Goal: Task Accomplishment & Management: Complete application form

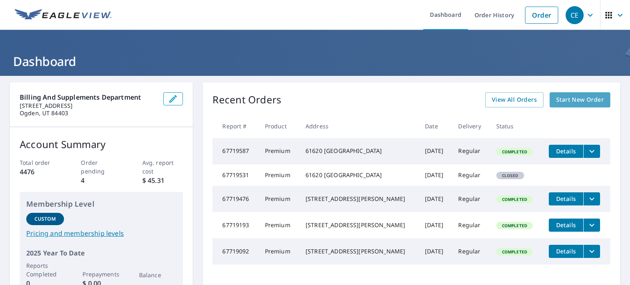
click at [575, 98] on span "Start New Order" at bounding box center [580, 100] width 48 height 10
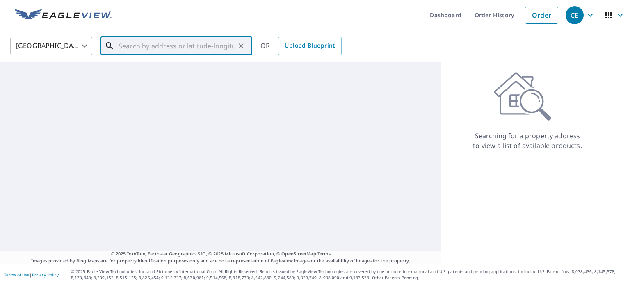
click at [166, 50] on input "text" at bounding box center [177, 45] width 117 height 23
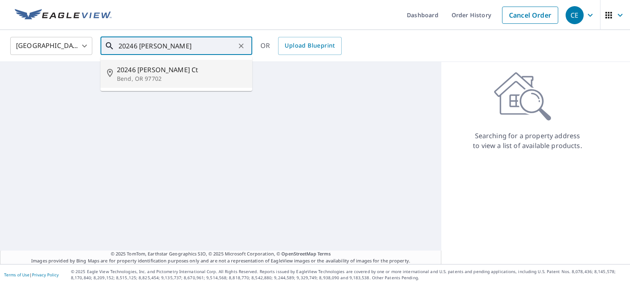
click at [154, 82] on p "Bend, OR 97702" at bounding box center [181, 79] width 129 height 8
type input "[STREET_ADDRESS][PERSON_NAME]"
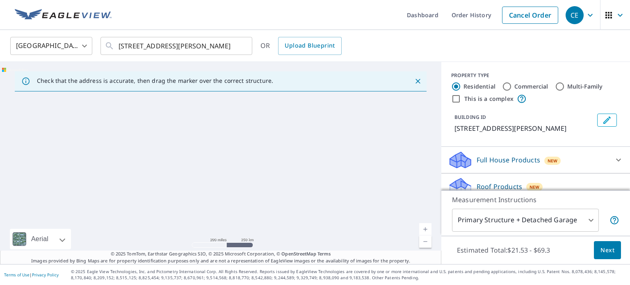
scroll to position [75, 0]
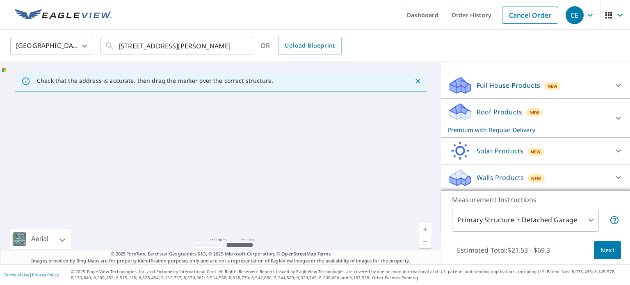
click at [613, 116] on icon at bounding box center [618, 118] width 10 height 10
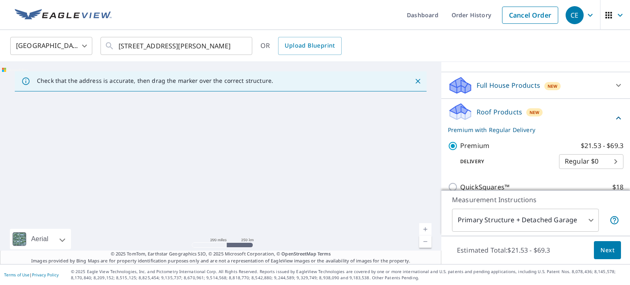
click at [613, 116] on icon at bounding box center [618, 118] width 10 height 10
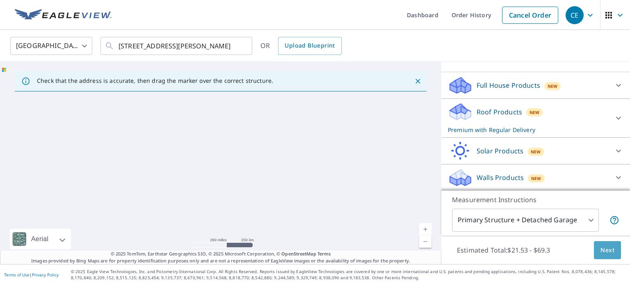
click at [602, 248] on span "Next" at bounding box center [607, 250] width 14 height 10
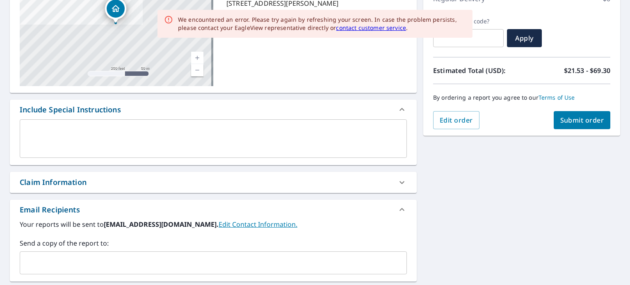
scroll to position [164, 0]
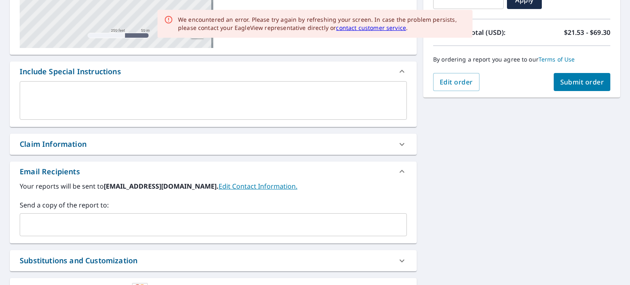
click at [91, 224] on input "text" at bounding box center [206, 225] width 367 height 16
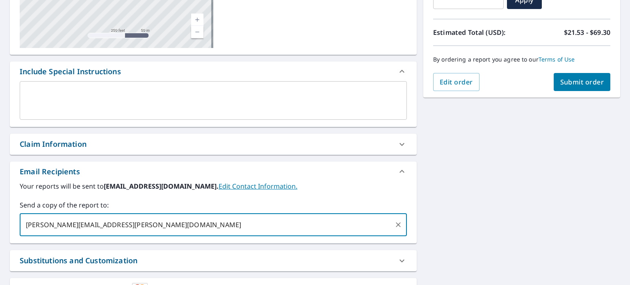
type input "[PERSON_NAME][EMAIL_ADDRESS][PERSON_NAME][DOMAIN_NAME]"
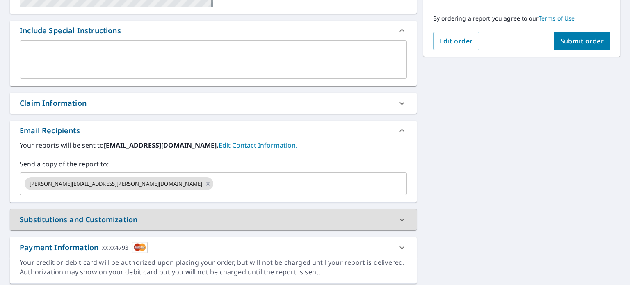
scroll to position [66, 0]
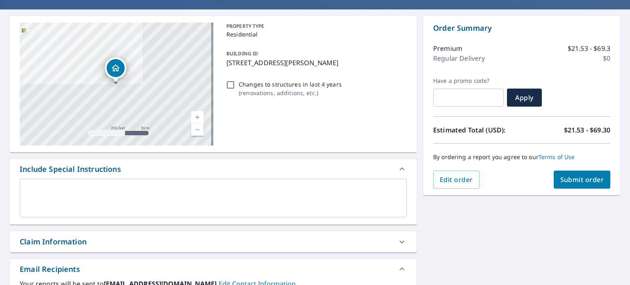
click at [576, 175] on span "Submit order" at bounding box center [582, 179] width 44 height 9
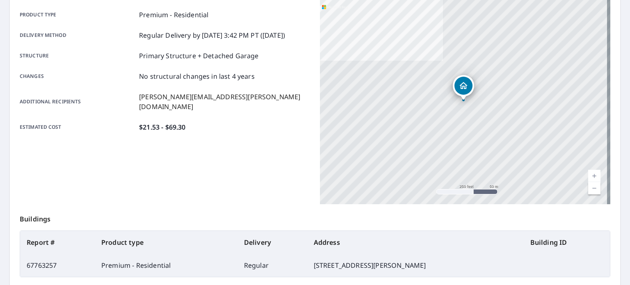
scroll to position [197, 0]
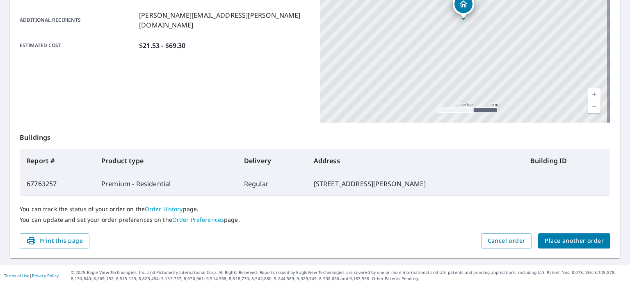
click at [593, 238] on span "Place another order" at bounding box center [574, 241] width 59 height 10
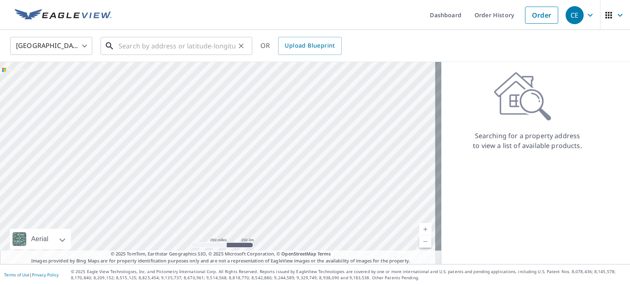
click at [154, 46] on input "text" at bounding box center [177, 45] width 117 height 23
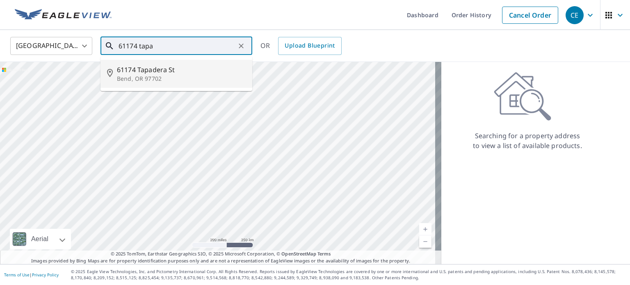
click at [159, 71] on span "61174 Tapadera St" at bounding box center [181, 70] width 129 height 10
type input "[STREET_ADDRESS]"
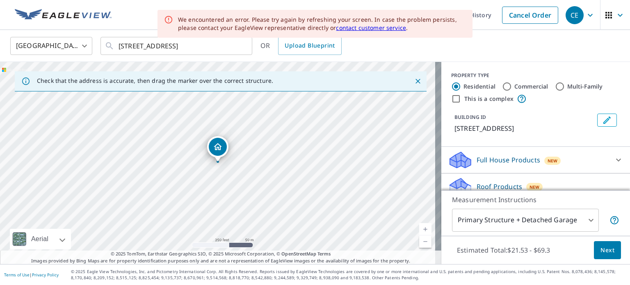
click at [607, 253] on span "Next" at bounding box center [607, 250] width 14 height 10
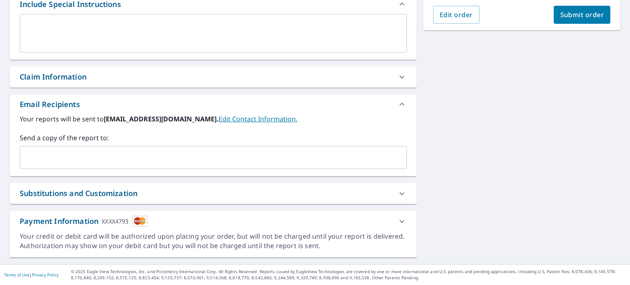
scroll to position [230, 0]
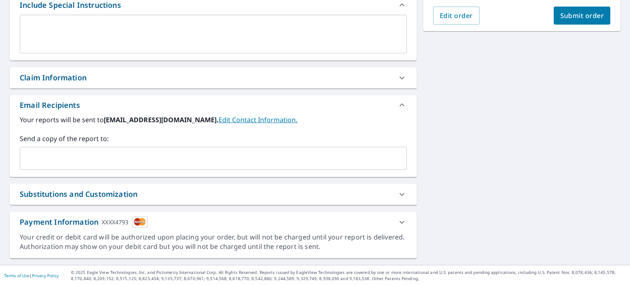
click at [107, 152] on input "text" at bounding box center [206, 158] width 367 height 16
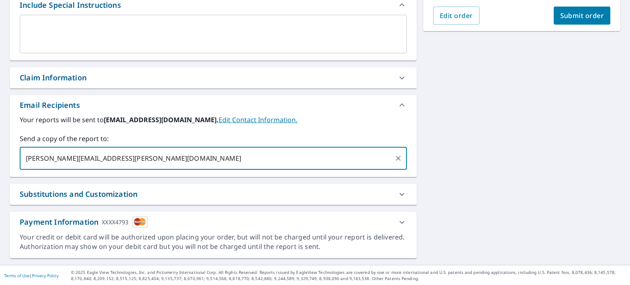
click at [261, 162] on input "[PERSON_NAME][EMAIL_ADDRESS][PERSON_NAME][DOMAIN_NAME]" at bounding box center [206, 158] width 367 height 16
type input "[PERSON_NAME][EMAIL_ADDRESS][PERSON_NAME][DOMAIN_NAME]"
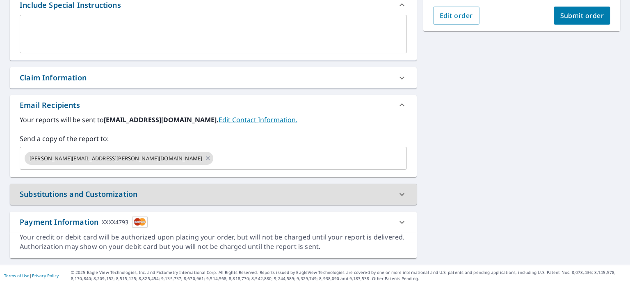
click at [582, 21] on button "Submit order" at bounding box center [582, 16] width 57 height 18
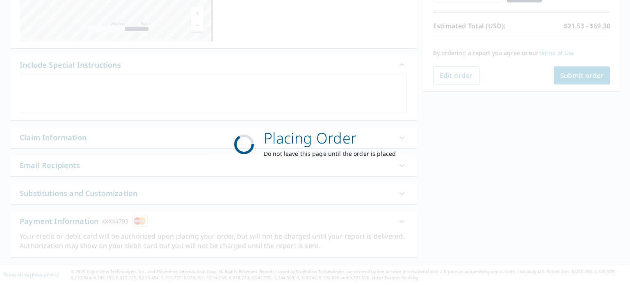
scroll to position [170, 0]
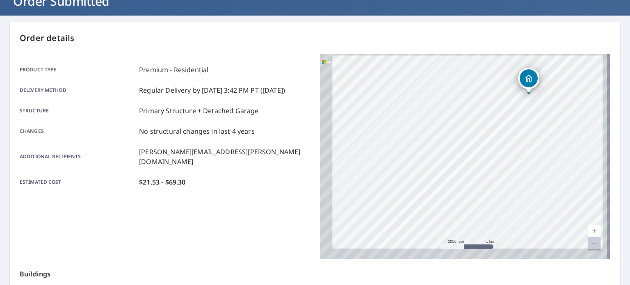
scroll to position [164, 0]
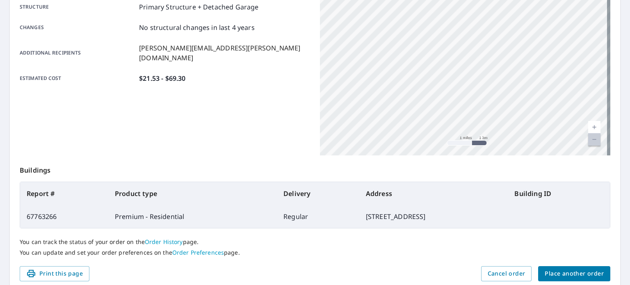
click at [577, 271] on span "Place another order" at bounding box center [574, 274] width 59 height 10
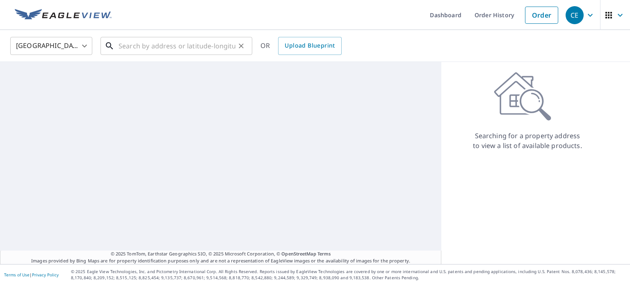
click at [137, 47] on input "text" at bounding box center [177, 45] width 117 height 23
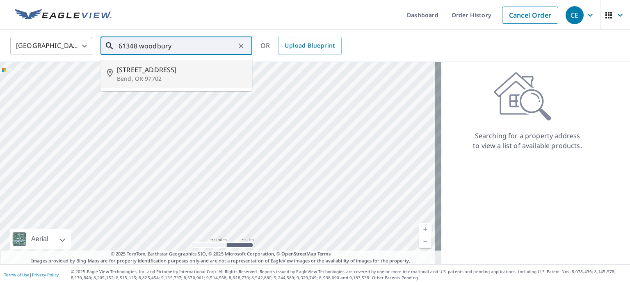
click at [166, 77] on p "Bend, OR 97702" at bounding box center [181, 79] width 129 height 8
type input "[STREET_ADDRESS]"
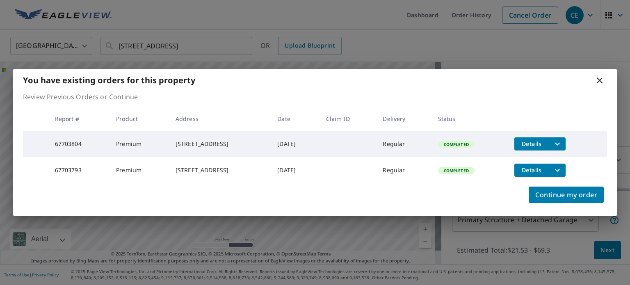
click at [604, 251] on div "You have existing orders for this property Review Previous Orders or Continue R…" at bounding box center [315, 142] width 630 height 285
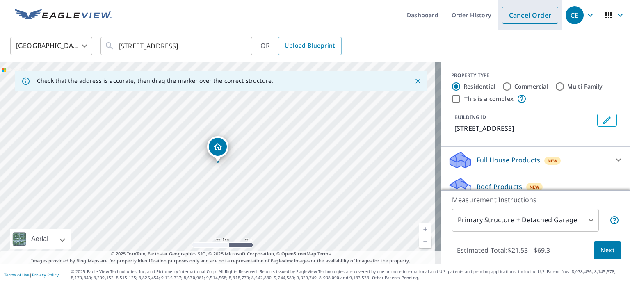
click at [507, 14] on link "Cancel Order" at bounding box center [530, 15] width 56 height 17
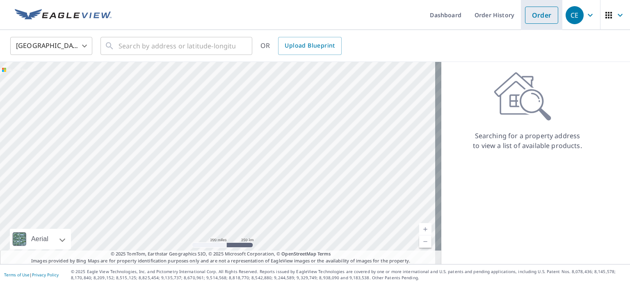
click at [538, 16] on link "Order" at bounding box center [541, 15] width 33 height 17
click at [148, 47] on input "text" at bounding box center [177, 45] width 117 height 23
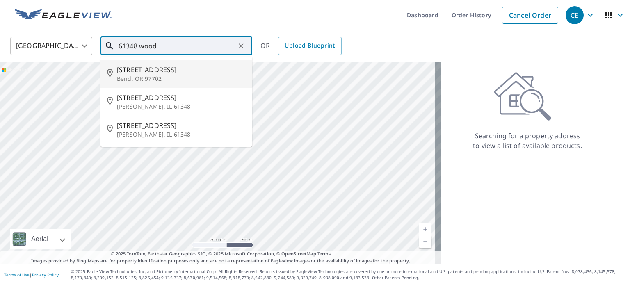
click at [151, 75] on p "Bend, OR 97702" at bounding box center [181, 79] width 129 height 8
type input "[STREET_ADDRESS]"
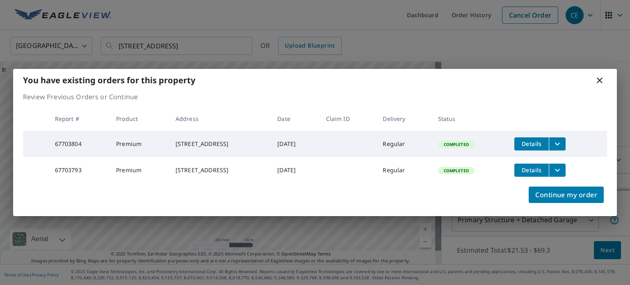
click at [596, 75] on icon at bounding box center [600, 80] width 10 height 10
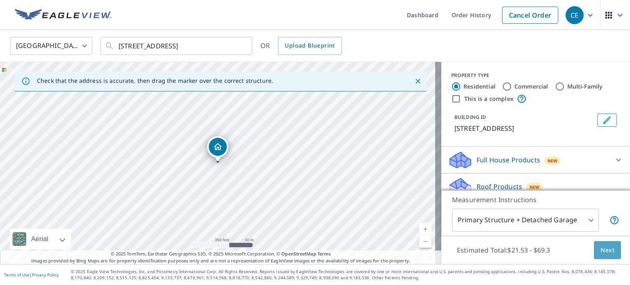
click at [600, 257] on button "Next" at bounding box center [607, 250] width 27 height 18
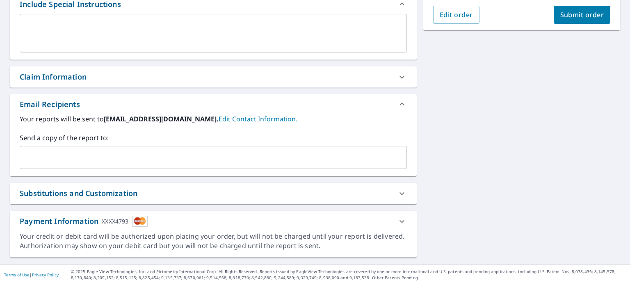
scroll to position [230, 0]
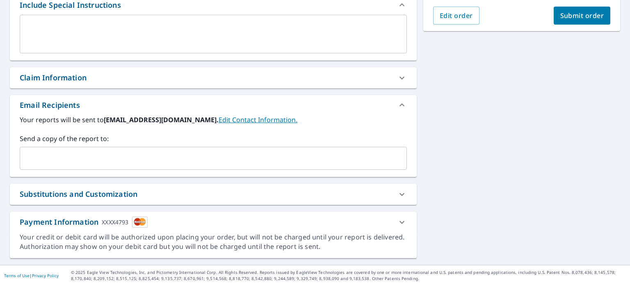
click at [48, 161] on input "text" at bounding box center [206, 158] width 367 height 16
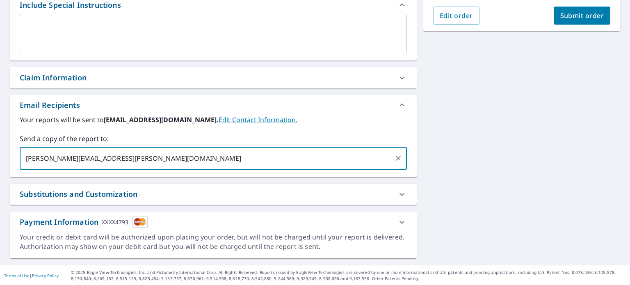
click at [159, 164] on input "[PERSON_NAME][EMAIL_ADDRESS][PERSON_NAME][DOMAIN_NAME]" at bounding box center [206, 158] width 367 height 16
type input "[PERSON_NAME][EMAIL_ADDRESS][PERSON_NAME][DOMAIN_NAME]"
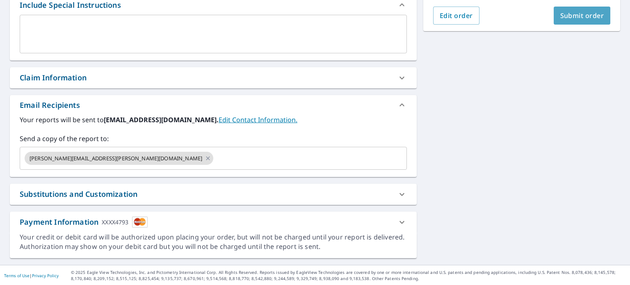
click at [577, 12] on span "Submit order" at bounding box center [582, 15] width 44 height 9
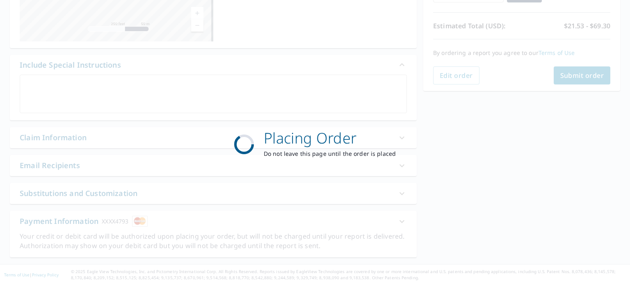
scroll to position [170, 0]
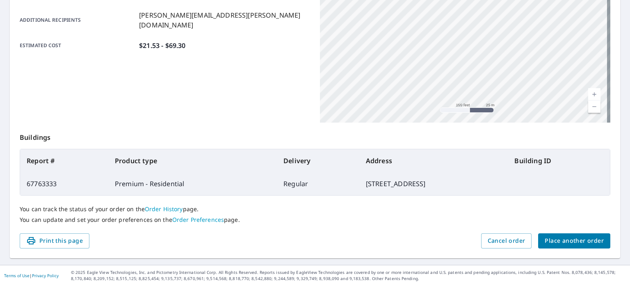
scroll to position [197, 0]
click at [581, 242] on span "Place another order" at bounding box center [574, 241] width 59 height 10
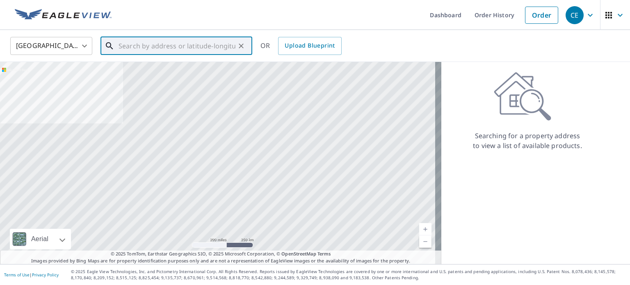
click at [178, 44] on input "text" at bounding box center [177, 45] width 117 height 23
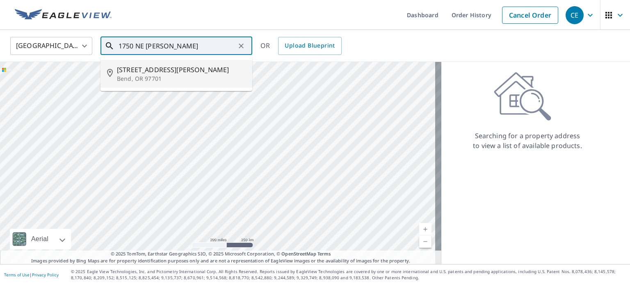
click at [177, 66] on span "[STREET_ADDRESS][PERSON_NAME]" at bounding box center [181, 70] width 129 height 10
type input "[STREET_ADDRESS][PERSON_NAME]"
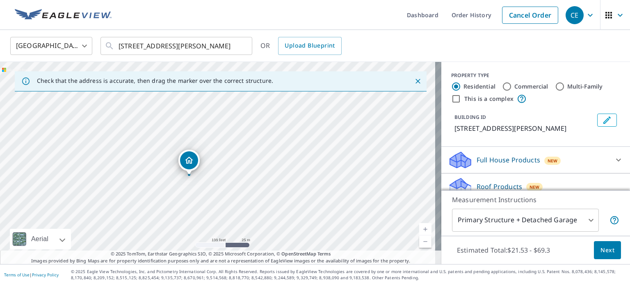
drag, startPoint x: 222, startPoint y: 159, endPoint x: 263, endPoint y: 121, distance: 55.4
click at [263, 121] on div "[STREET_ADDRESS][PERSON_NAME]" at bounding box center [220, 163] width 441 height 202
drag, startPoint x: 217, startPoint y: 171, endPoint x: 302, endPoint y: 219, distance: 97.9
click at [302, 219] on div "[STREET_ADDRESS][PERSON_NAME]" at bounding box center [220, 163] width 441 height 202
drag, startPoint x: 233, startPoint y: 196, endPoint x: 217, endPoint y: 118, distance: 79.9
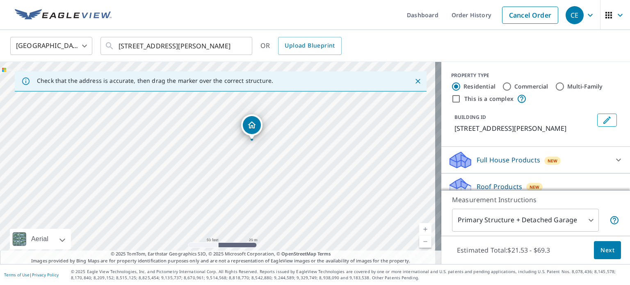
click at [217, 118] on div "[STREET_ADDRESS][PERSON_NAME]" at bounding box center [220, 163] width 441 height 202
drag, startPoint x: 184, startPoint y: 135, endPoint x: 187, endPoint y: 151, distance: 16.8
click at [187, 151] on div "[STREET_ADDRESS][PERSON_NAME]" at bounding box center [220, 163] width 441 height 202
drag, startPoint x: 214, startPoint y: 148, endPoint x: 218, endPoint y: 177, distance: 29.8
click at [218, 177] on div "[STREET_ADDRESS][PERSON_NAME]" at bounding box center [220, 163] width 441 height 202
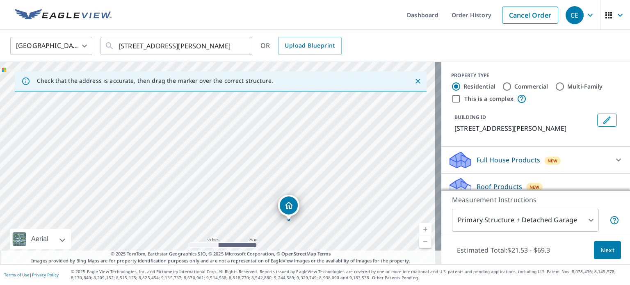
click at [237, 173] on div "[STREET_ADDRESS][PERSON_NAME]" at bounding box center [220, 163] width 441 height 202
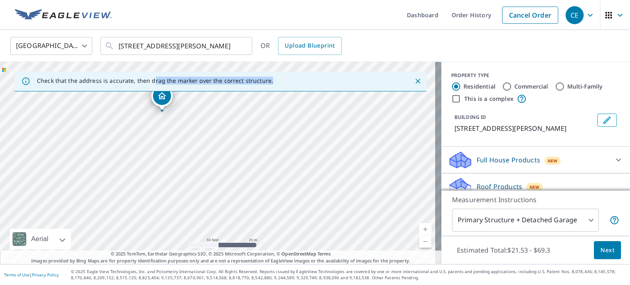
drag, startPoint x: 208, startPoint y: 144, endPoint x: 177, endPoint y: 124, distance: 36.6
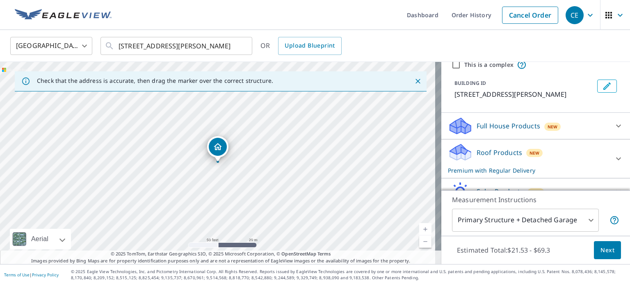
scroll to position [75, 0]
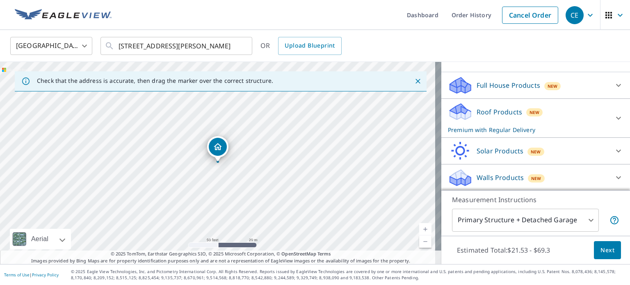
click at [602, 249] on span "Next" at bounding box center [607, 250] width 14 height 10
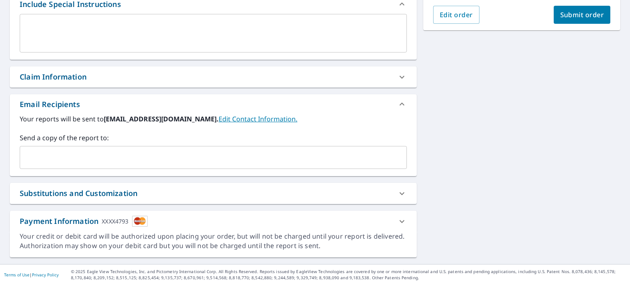
scroll to position [230, 0]
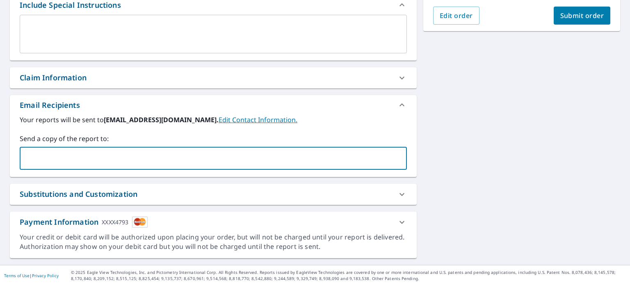
click at [64, 156] on input "text" at bounding box center [206, 158] width 367 height 16
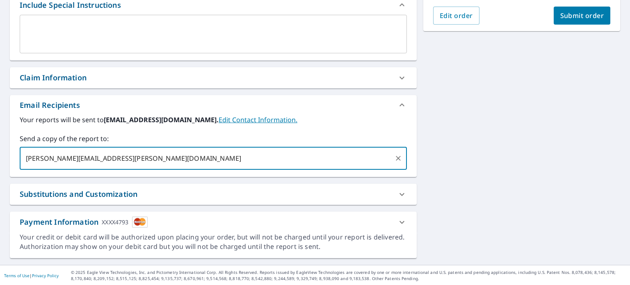
type input "[PERSON_NAME][EMAIL_ADDRESS][PERSON_NAME][DOMAIN_NAME]"
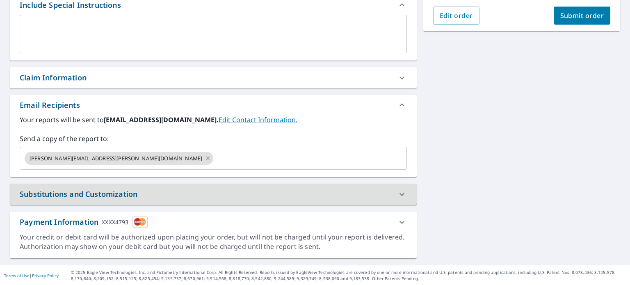
click at [600, 9] on button "Submit order" at bounding box center [582, 16] width 57 height 18
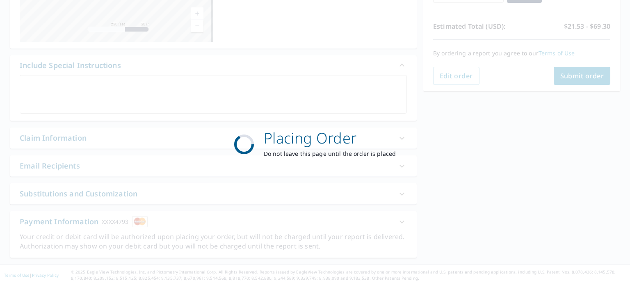
scroll to position [170, 0]
